Goal: Information Seeking & Learning: Find specific fact

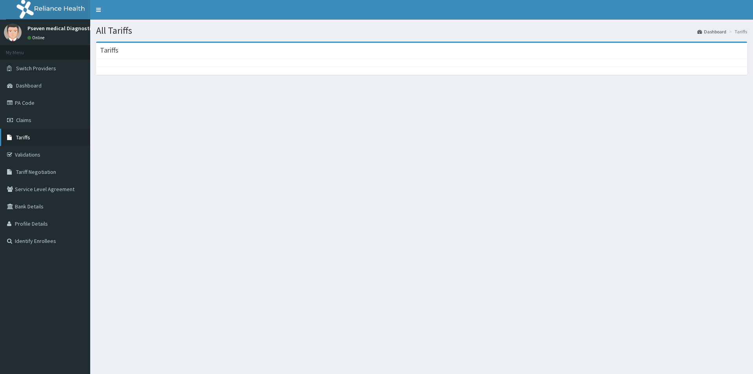
click at [39, 143] on link "Tariffs" at bounding box center [45, 137] width 90 height 17
click at [120, 54] on div "Tariffs" at bounding box center [421, 51] width 651 height 16
click at [41, 141] on link "Tariffs" at bounding box center [45, 137] width 90 height 17
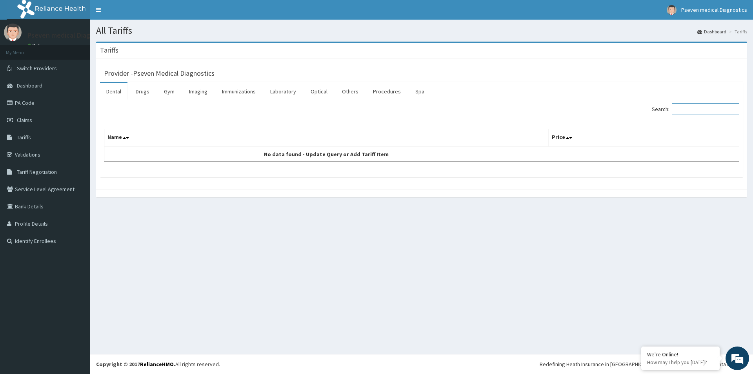
click at [707, 110] on input "Search:" at bounding box center [705, 109] width 67 height 12
click at [682, 103] on div "Search: Name Price No data found - Update Query or Add Tariff Item" at bounding box center [421, 138] width 643 height 78
drag, startPoint x: 682, startPoint y: 103, endPoint x: 683, endPoint y: 109, distance: 6.3
click at [682, 107] on div "Search: Name Price No data found - Update Query or Add Tariff Item" at bounding box center [421, 138] width 643 height 78
click at [683, 109] on input "Search:" at bounding box center [705, 109] width 67 height 12
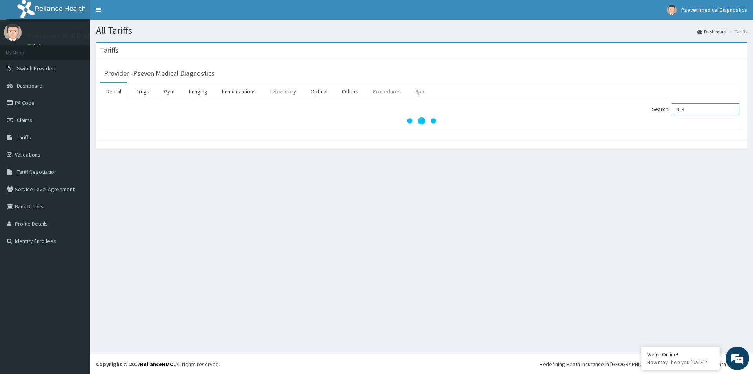
type input "NER"
click at [389, 94] on link "Procedures" at bounding box center [387, 91] width 40 height 16
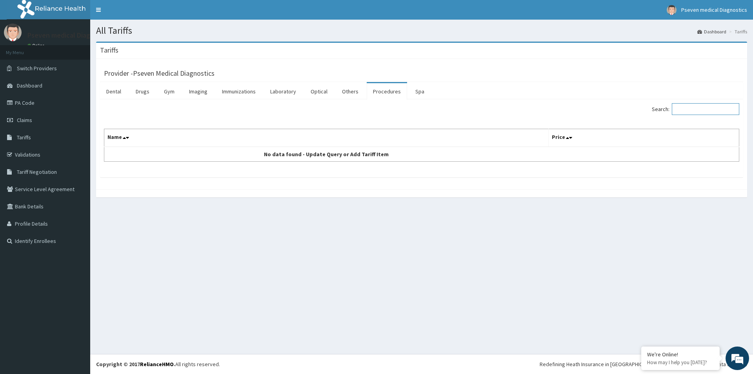
click at [691, 111] on input "Search:" at bounding box center [705, 109] width 67 height 12
type input "NERVE"
click at [279, 91] on link "Laboratory" at bounding box center [283, 91] width 38 height 16
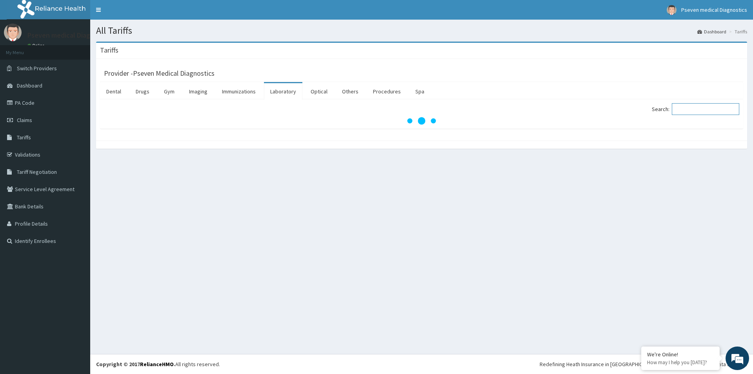
click at [689, 109] on input "Search:" at bounding box center [705, 109] width 67 height 12
click at [381, 93] on link "Procedures" at bounding box center [387, 91] width 40 height 16
click at [697, 111] on input "Search:" at bounding box center [705, 109] width 67 height 12
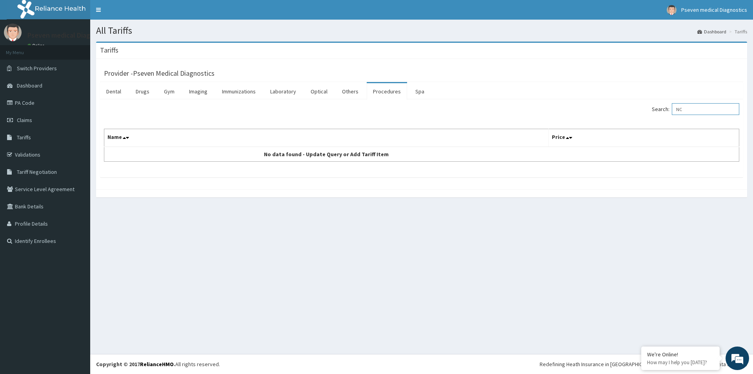
type input "N"
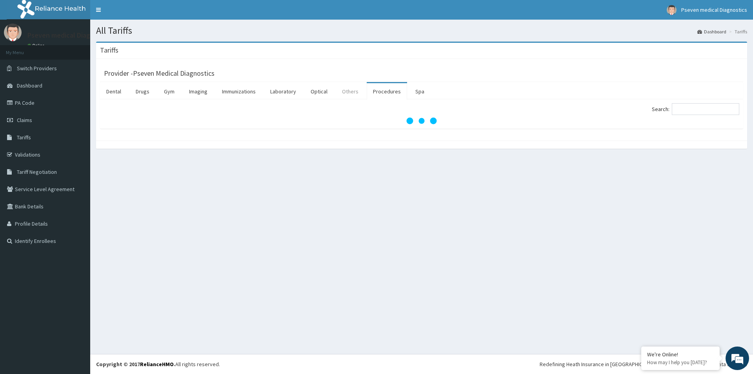
click at [344, 91] on link "Others" at bounding box center [350, 91] width 29 height 16
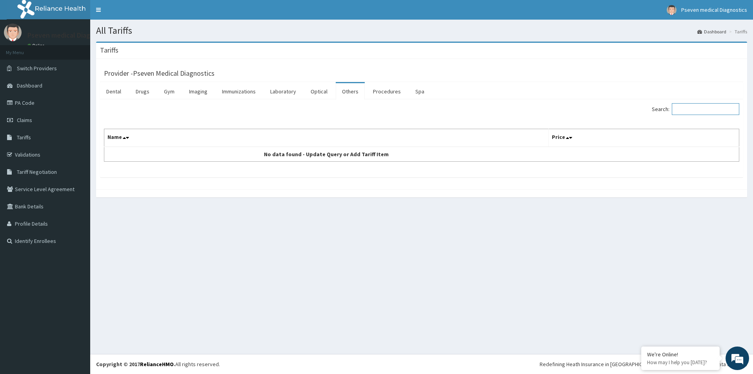
click at [698, 107] on input "Search:" at bounding box center [705, 109] width 67 height 12
type input "NERVE"
click at [315, 93] on link "Optical" at bounding box center [318, 91] width 29 height 16
click at [688, 107] on input "Search:" at bounding box center [705, 109] width 67 height 12
type input "N"
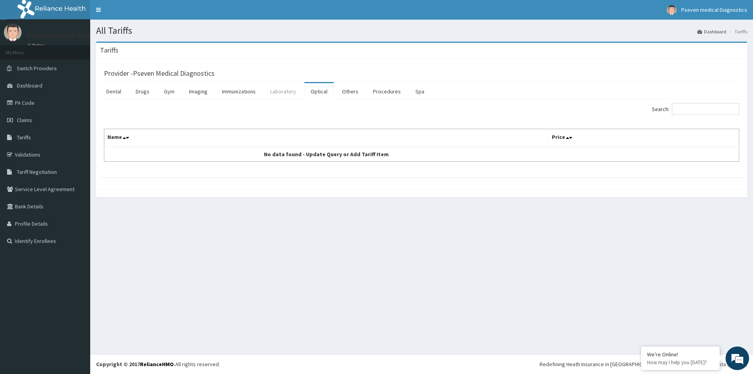
click at [284, 93] on link "Laboratory" at bounding box center [283, 91] width 38 height 16
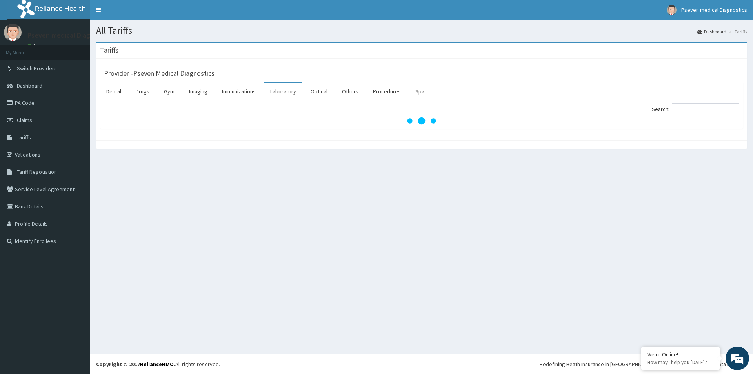
click at [689, 103] on div "Search:" at bounding box center [421, 113] width 643 height 29
click at [685, 104] on input "Search:" at bounding box center [705, 109] width 67 height 12
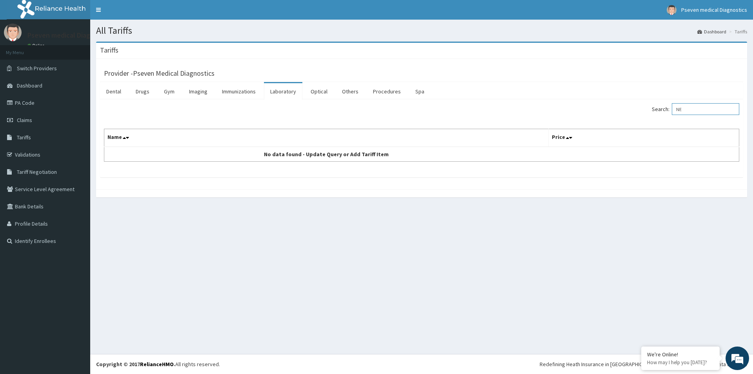
type input "N"
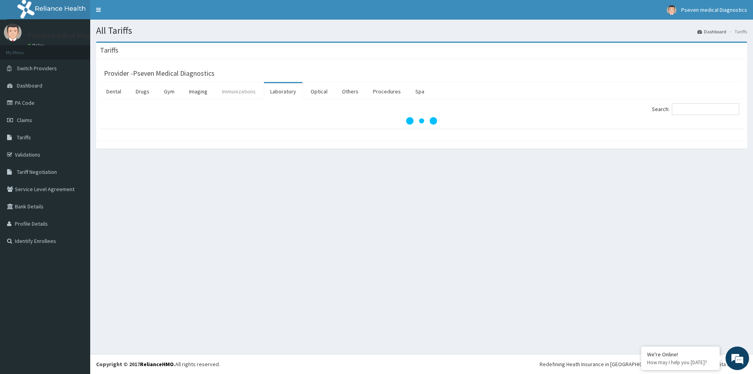
click at [235, 92] on link "Immunizations" at bounding box center [239, 91] width 46 height 16
click at [167, 89] on link "Gym" at bounding box center [169, 91] width 23 height 16
click at [146, 93] on link "Drugs" at bounding box center [142, 91] width 26 height 16
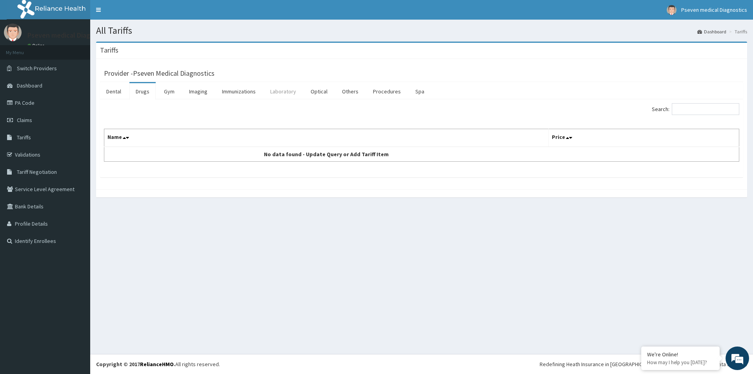
click at [287, 91] on link "Laboratory" at bounding box center [283, 91] width 38 height 16
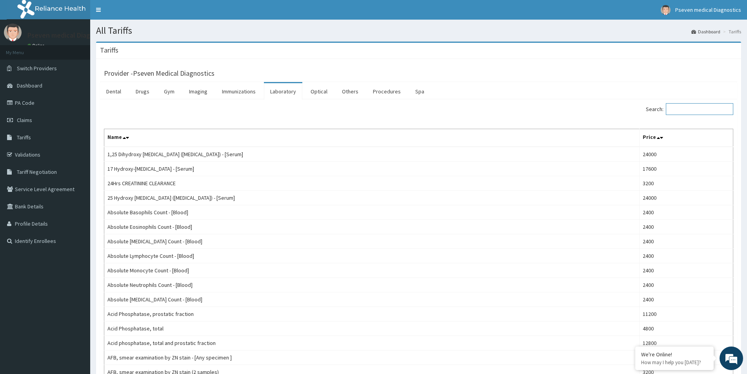
click at [699, 113] on input "Search:" at bounding box center [699, 109] width 67 height 12
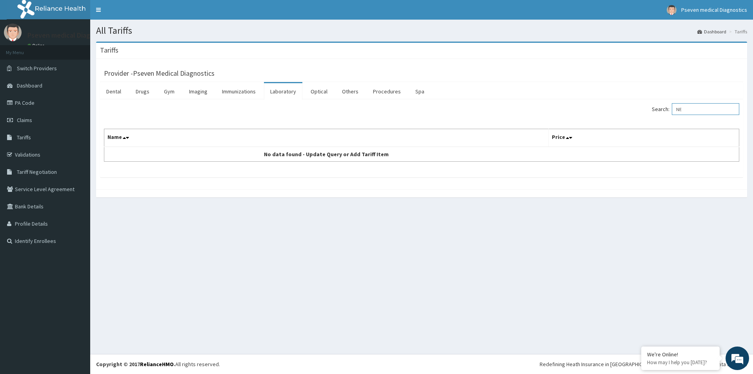
type input "N"
type input "NCS"
click at [139, 93] on link "Drugs" at bounding box center [142, 91] width 26 height 16
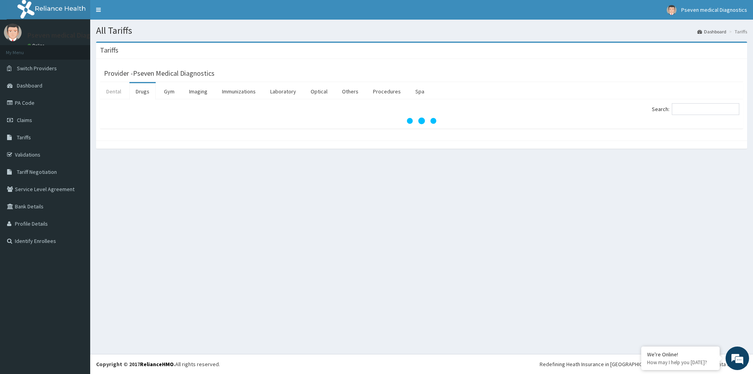
click at [118, 92] on link "Dental" at bounding box center [113, 91] width 27 height 16
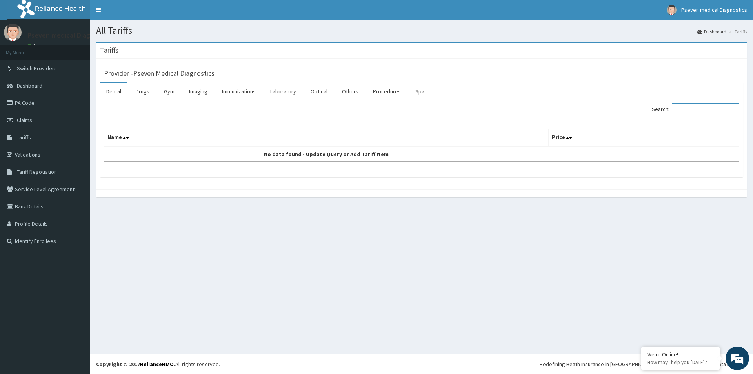
click at [713, 110] on input "Search:" at bounding box center [705, 109] width 67 height 12
type input "NCS"
click at [351, 89] on link "Others" at bounding box center [350, 91] width 29 height 16
click at [696, 109] on input "Search:" at bounding box center [705, 109] width 67 height 12
type input "NCS"
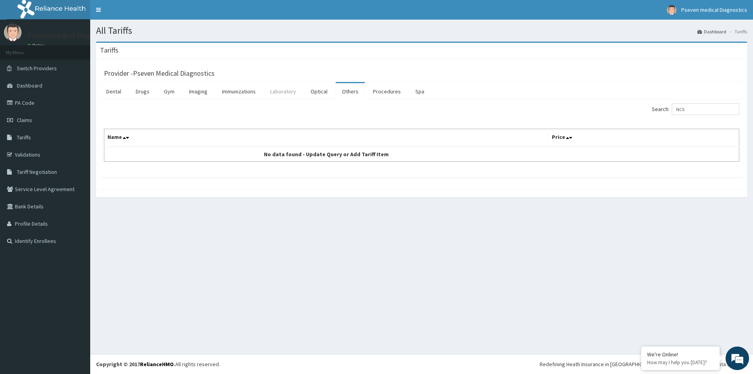
click at [278, 88] on link "Laboratory" at bounding box center [283, 91] width 38 height 16
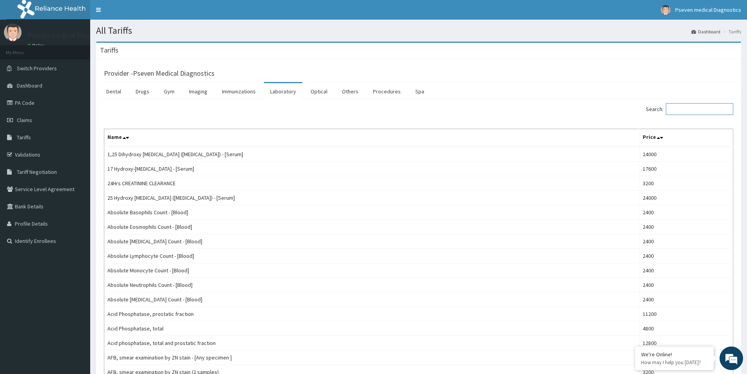
click at [696, 109] on input "Search:" at bounding box center [699, 109] width 67 height 12
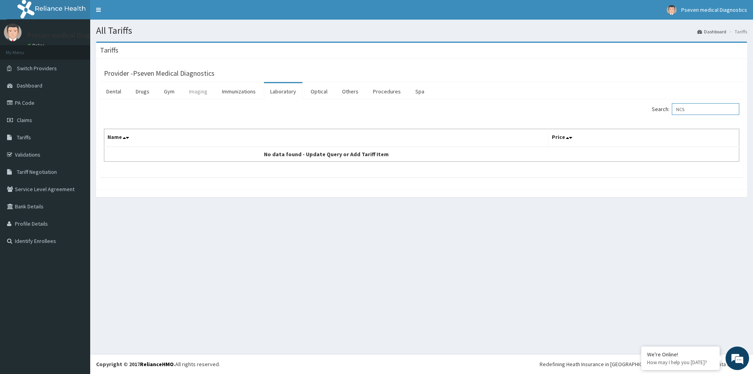
type input "NCS"
click at [199, 92] on link "Imaging" at bounding box center [198, 91] width 31 height 16
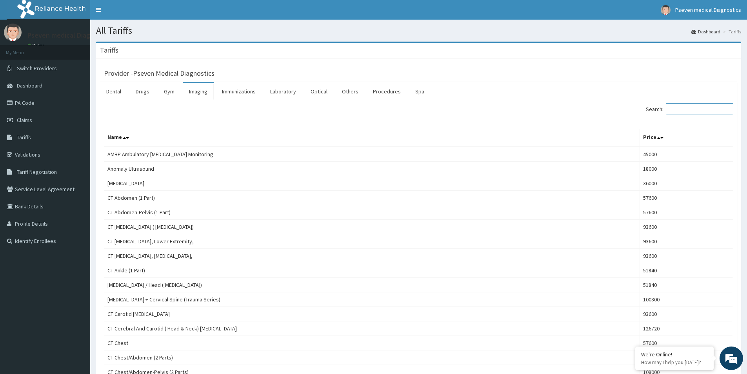
click at [689, 107] on input "Search:" at bounding box center [699, 109] width 67 height 12
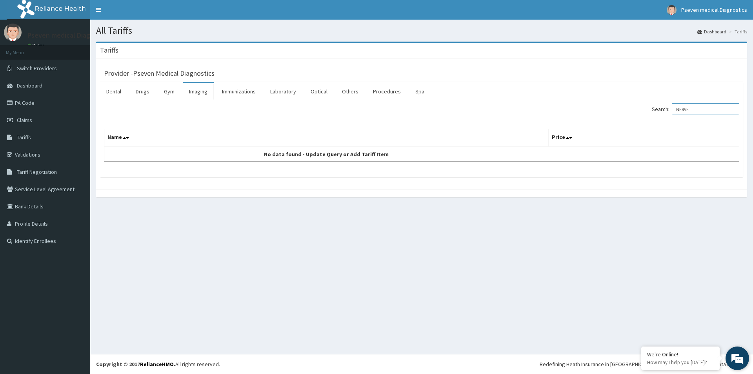
type input "NERVE"
click at [741, 359] on em at bounding box center [737, 357] width 21 height 21
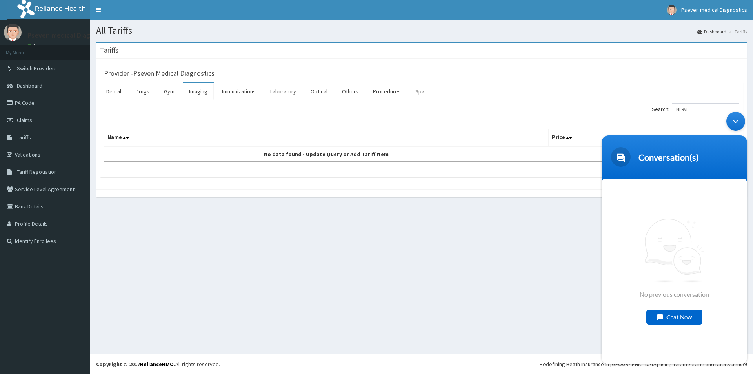
click at [691, 317] on div "Chat Now" at bounding box center [674, 316] width 56 height 15
click at [683, 331] on textarea "Type your message and hit 'Enter'" at bounding box center [674, 335] width 145 height 27
click at [650, 331] on textarea "Type your message and hit 'Enter'" at bounding box center [674, 335] width 145 height 27
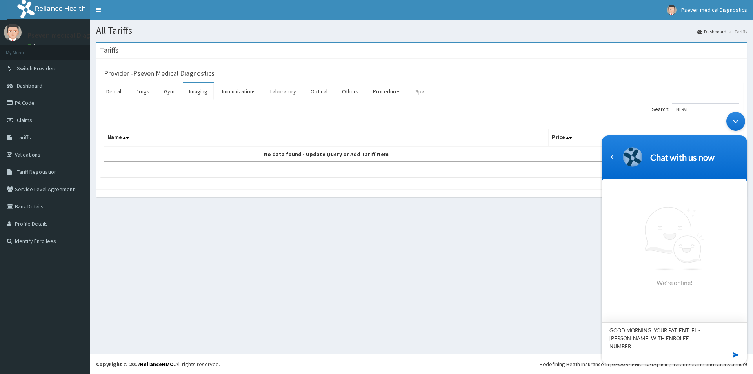
paste textarea "TKM/10037/A"
click at [663, 345] on textarea "GOOD MORNING, YOUR PATIENT EL -ROY WISDOM WITH ENROLEE NUMBER TKM/10037/A WANT …" at bounding box center [674, 335] width 145 height 27
click at [666, 345] on textarea "GOOD MORNING, YOUR PATIENT EL -ROY WISDOM WITH ENROLEE NUMBER TKM/10037/A WANT …" at bounding box center [674, 335] width 145 height 27
click at [685, 347] on textarea "GOOD MORNING, YOUR PATIENT EL -ROY WISDOM WITH ENROLEE NUMBER TKM/10037/A WANT …" at bounding box center [674, 335] width 145 height 27
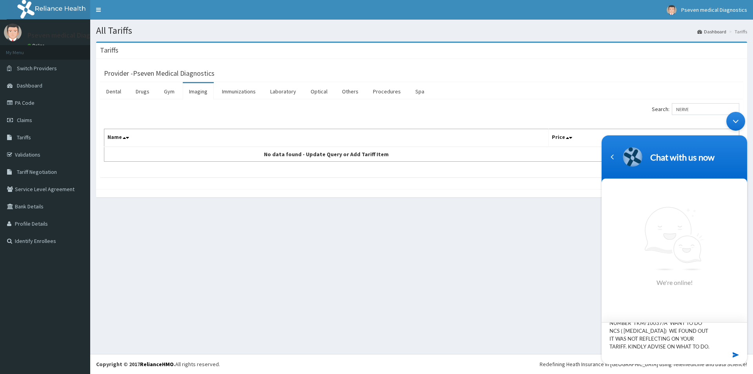
scroll to position [31, 0]
click at [711, 336] on textarea "GOOD MORNING, YOUR PATIENT EL -ROY WISDOM WITH ENROLEE NUMBER TKM/10037/A WANT …" at bounding box center [674, 335] width 145 height 27
type textarea "GOOD MORNING, YOUR PATIENT EL -ROY WISDOM WITH ENROLEE NUMBER TKM/10037/A WANT …"
click at [8, 234] on link "Identify Enrollees" at bounding box center [45, 240] width 90 height 17
